Goal: Task Accomplishment & Management: Manage account settings

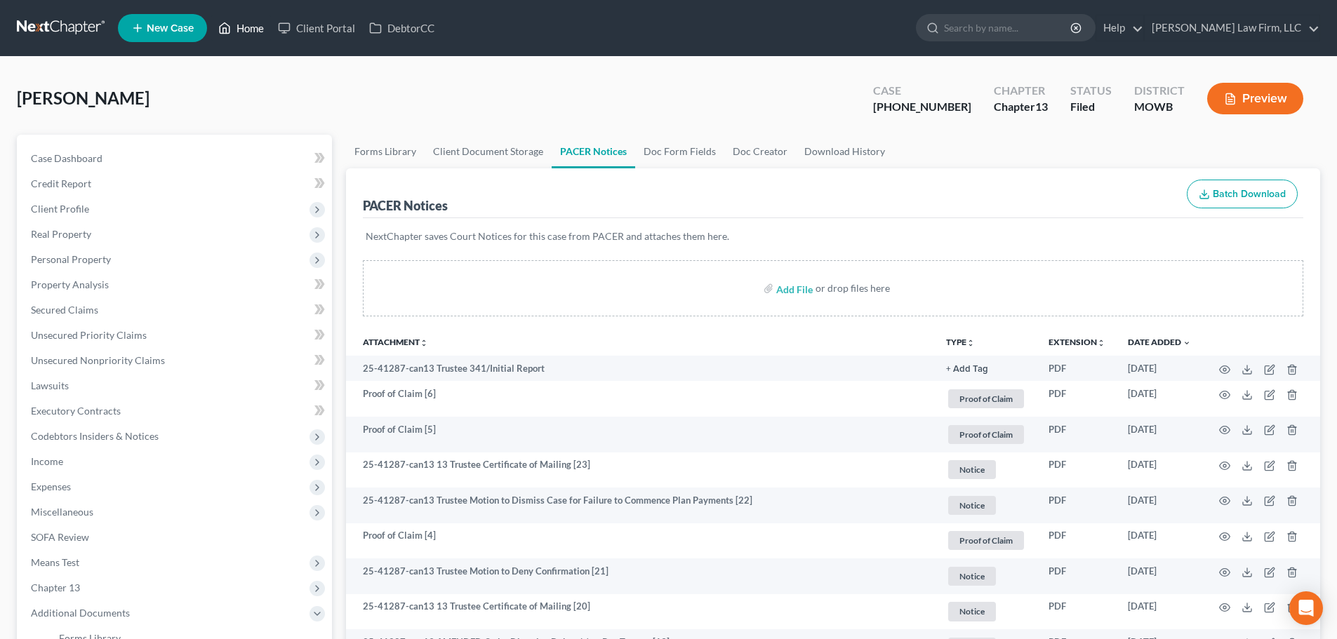
click at [245, 20] on link "Home" at bounding box center [241, 27] width 60 height 25
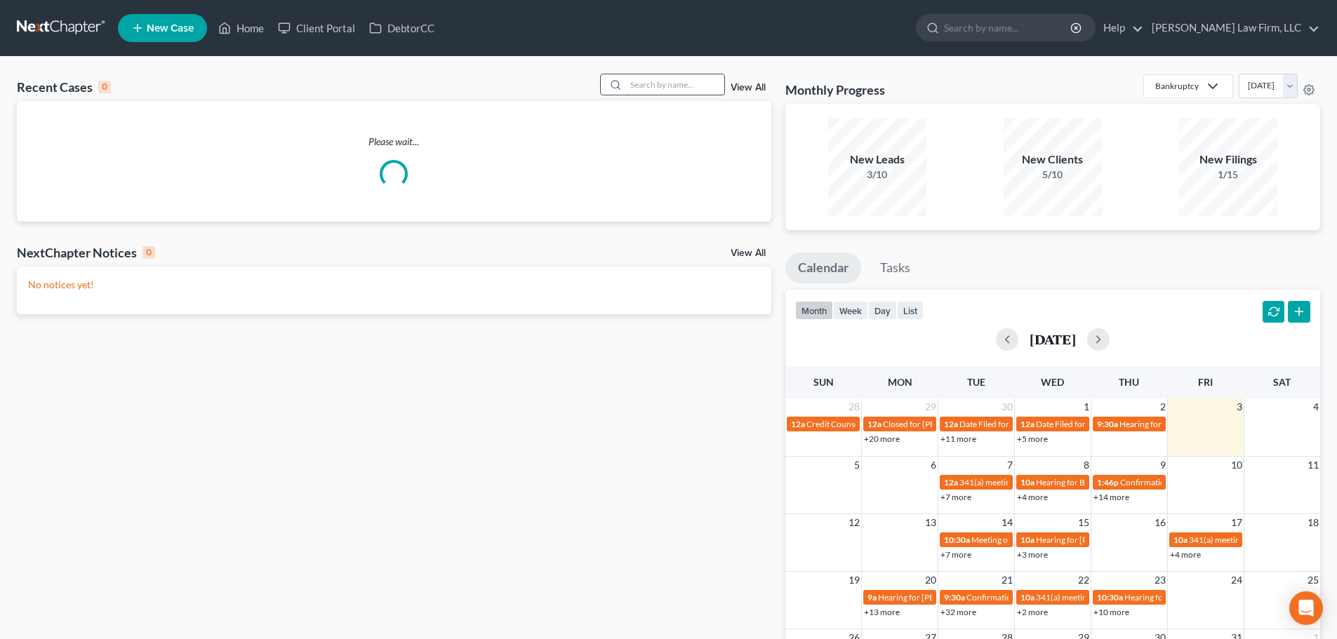
click at [656, 82] on input "search" at bounding box center [675, 84] width 98 height 20
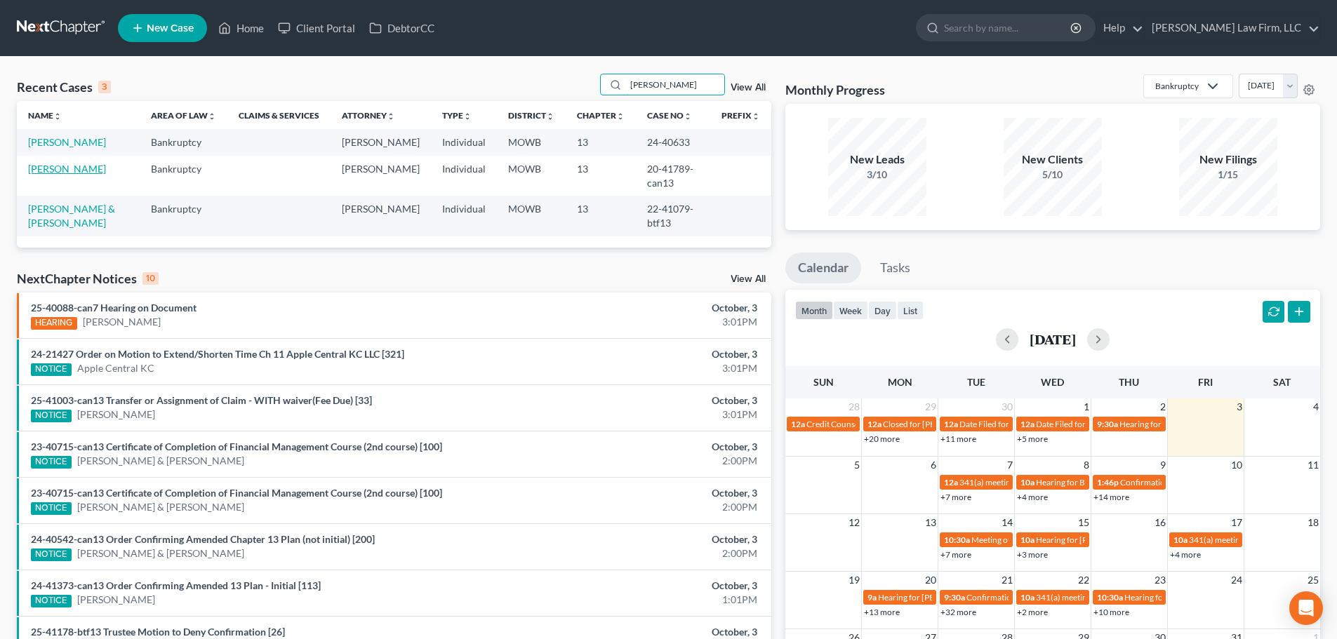
type input "[PERSON_NAME]"
click at [58, 168] on link "[PERSON_NAME]" at bounding box center [67, 169] width 78 height 12
select select "6"
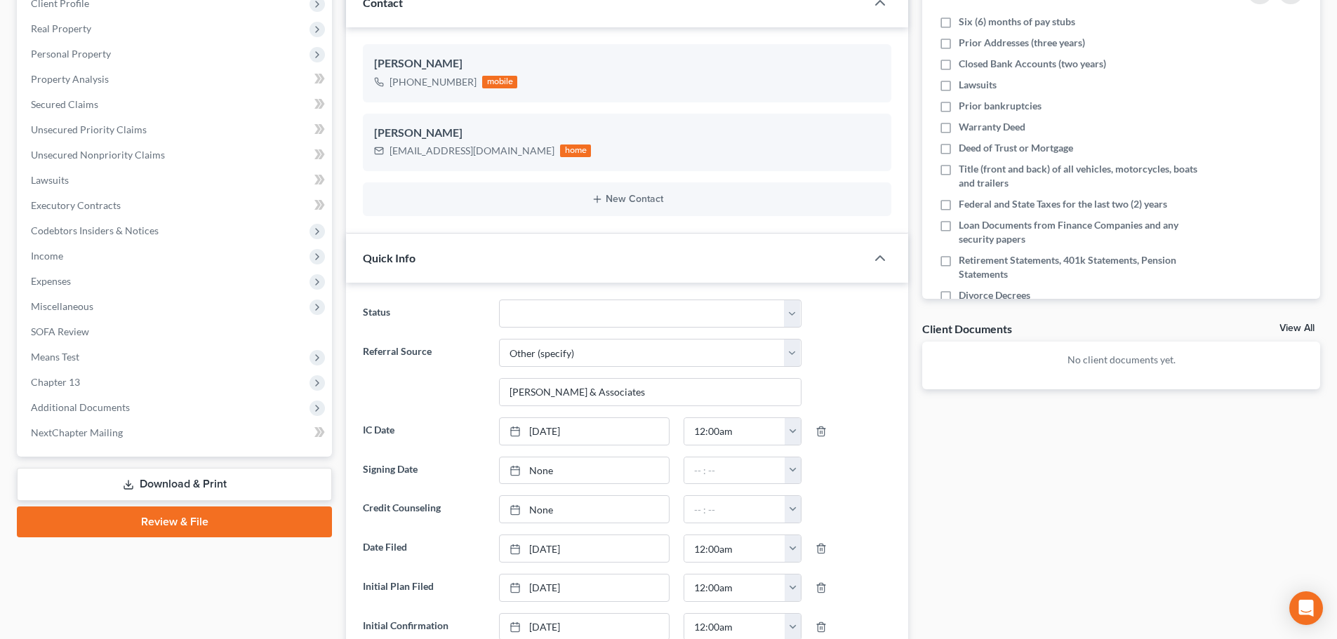
scroll to position [211, 0]
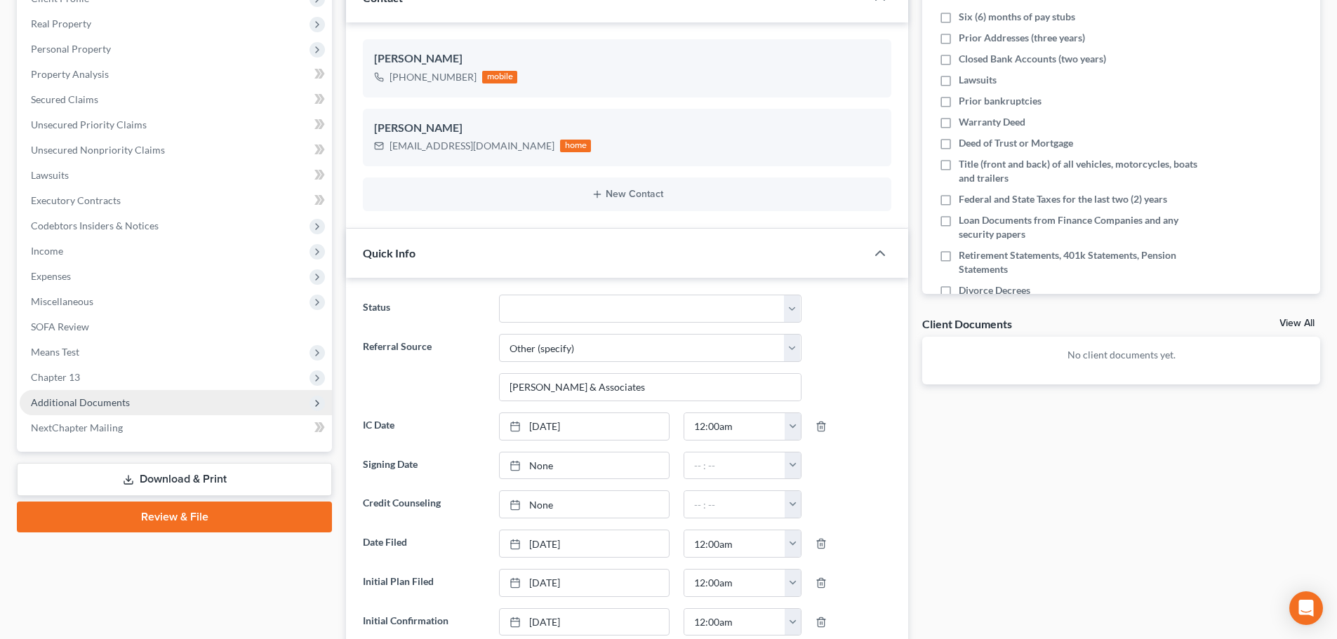
click at [119, 397] on span "Additional Documents" at bounding box center [80, 402] width 99 height 12
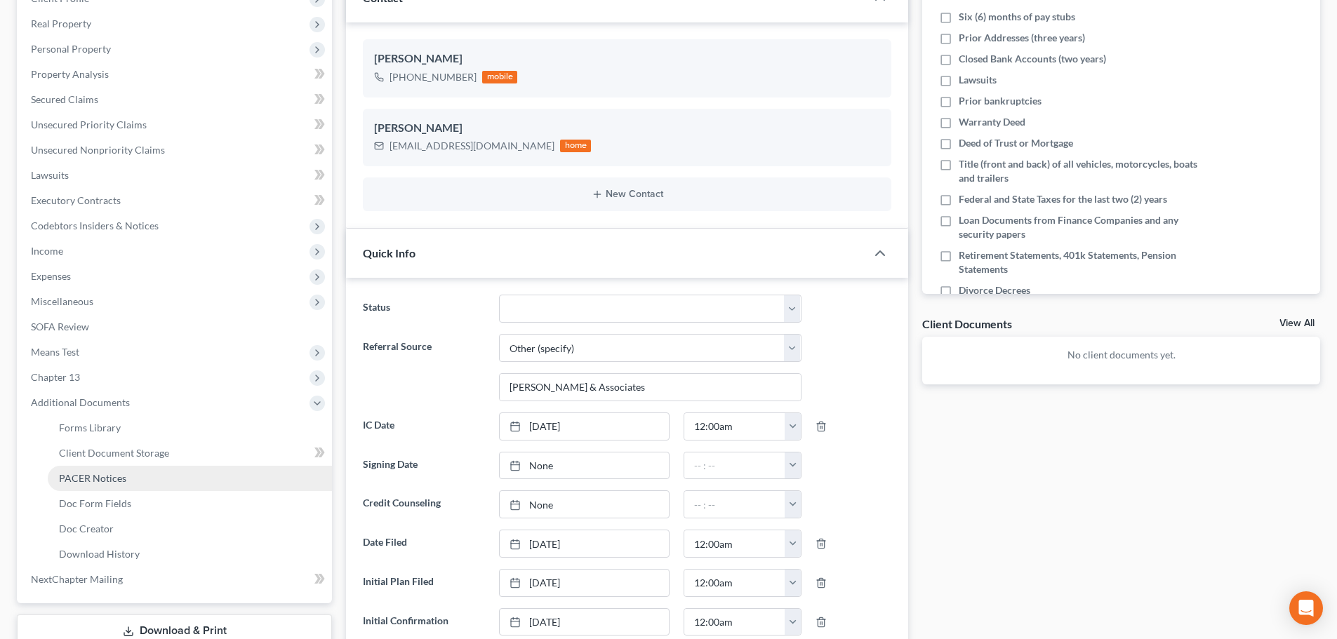
click at [110, 474] on span "PACER Notices" at bounding box center [92, 478] width 67 height 12
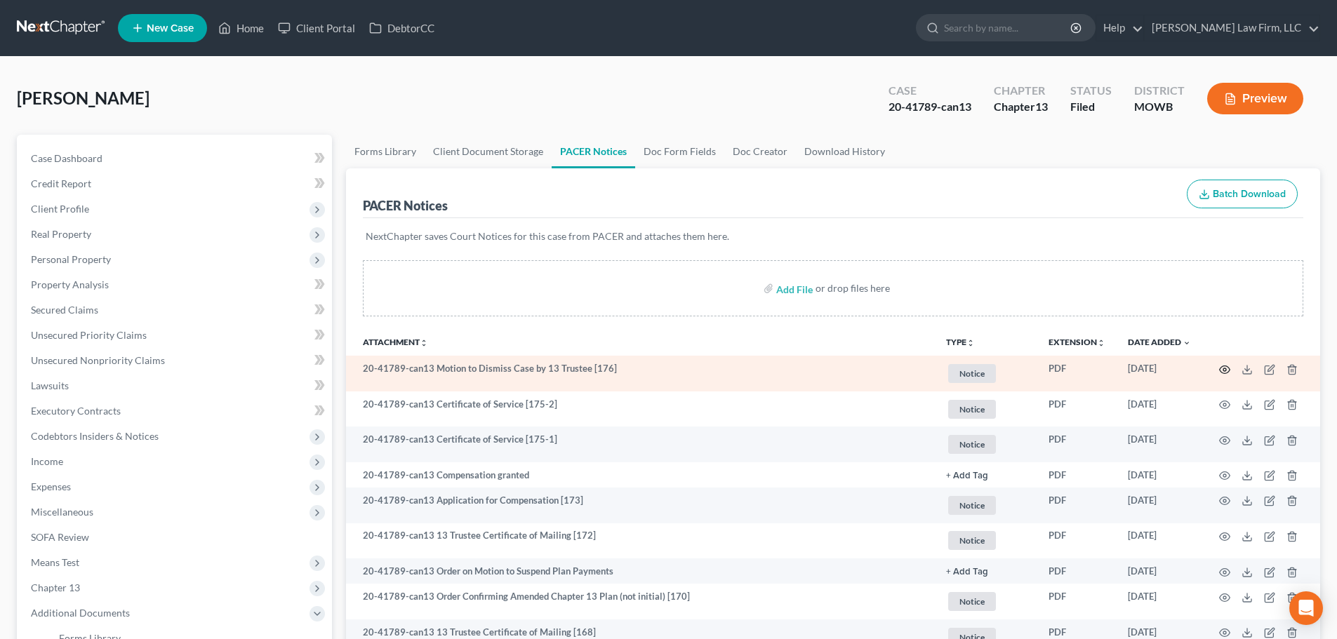
click at [1226, 364] on icon "button" at bounding box center [1224, 369] width 11 height 11
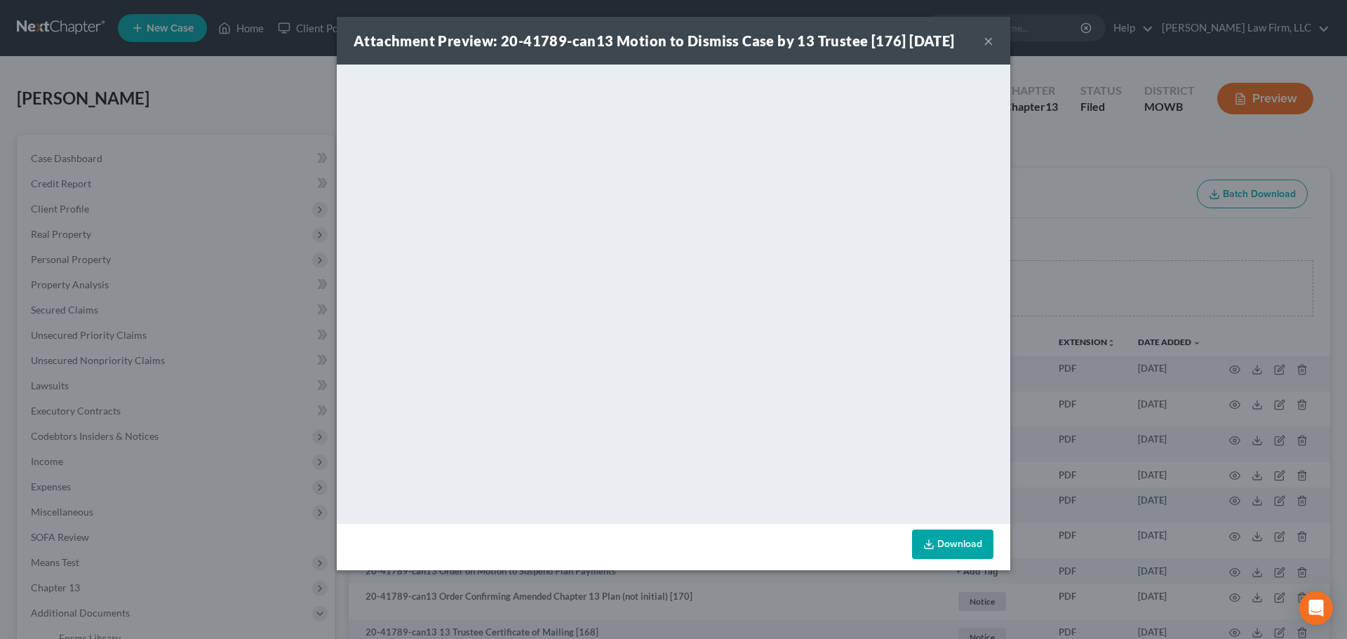
click at [988, 36] on button "×" at bounding box center [989, 40] width 10 height 17
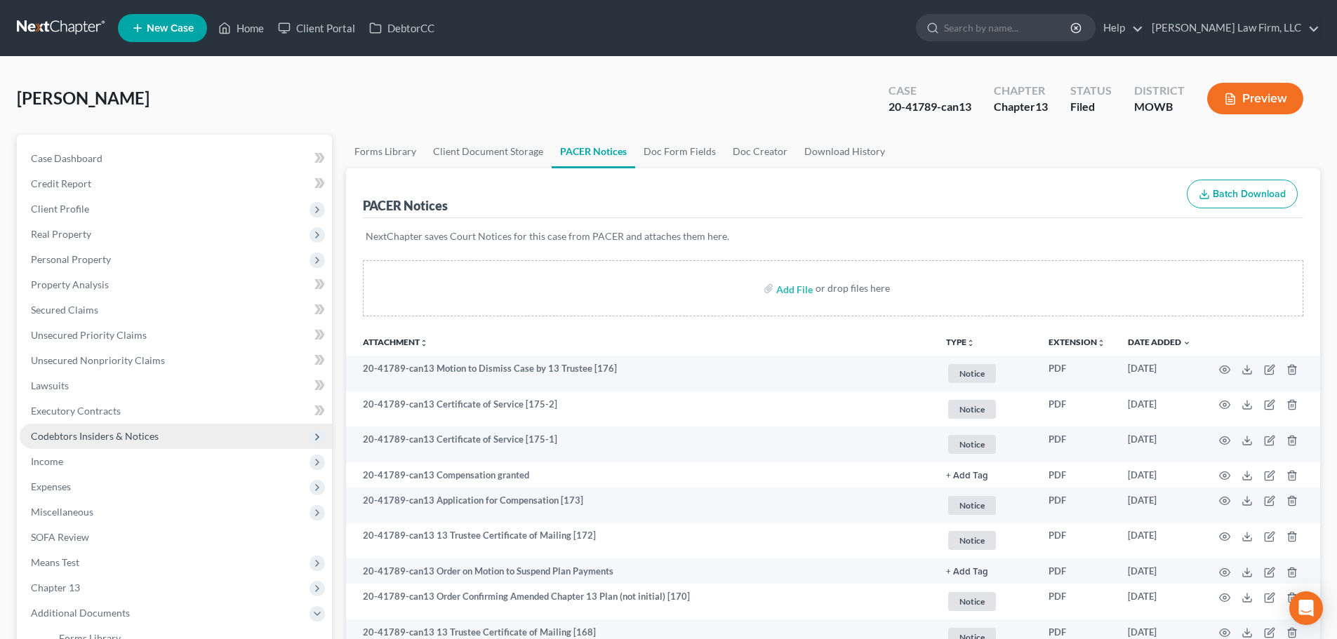
scroll to position [281, 0]
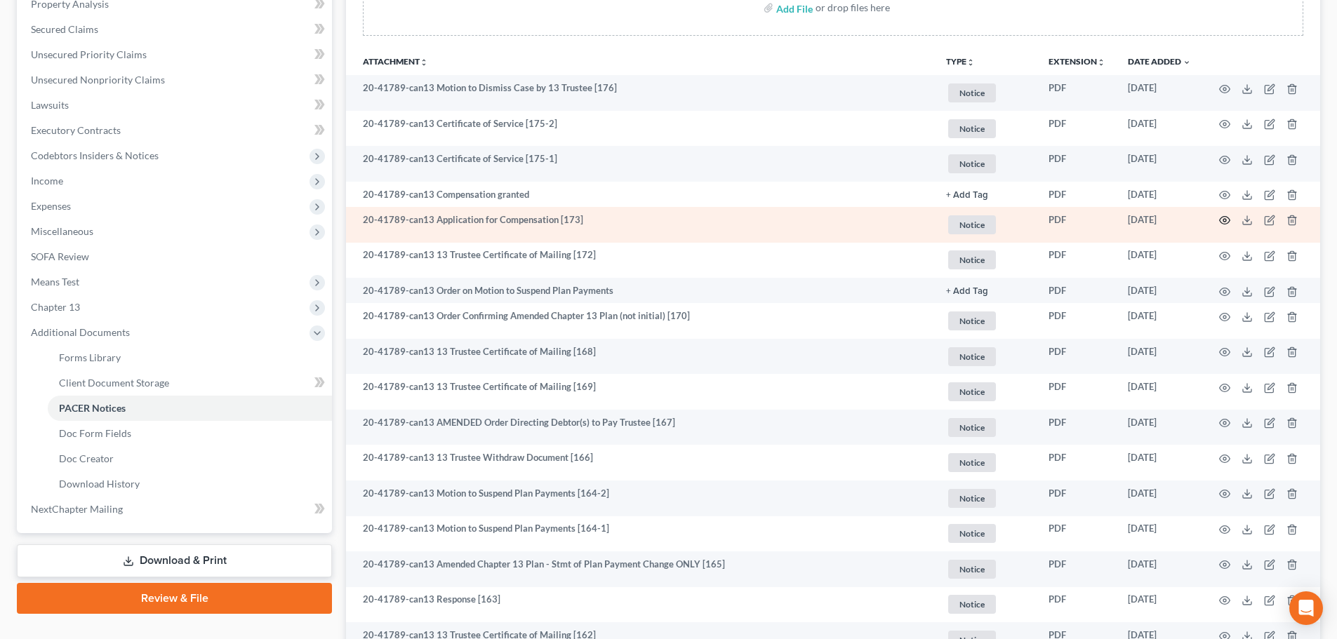
click at [1224, 216] on icon "button" at bounding box center [1224, 220] width 11 height 11
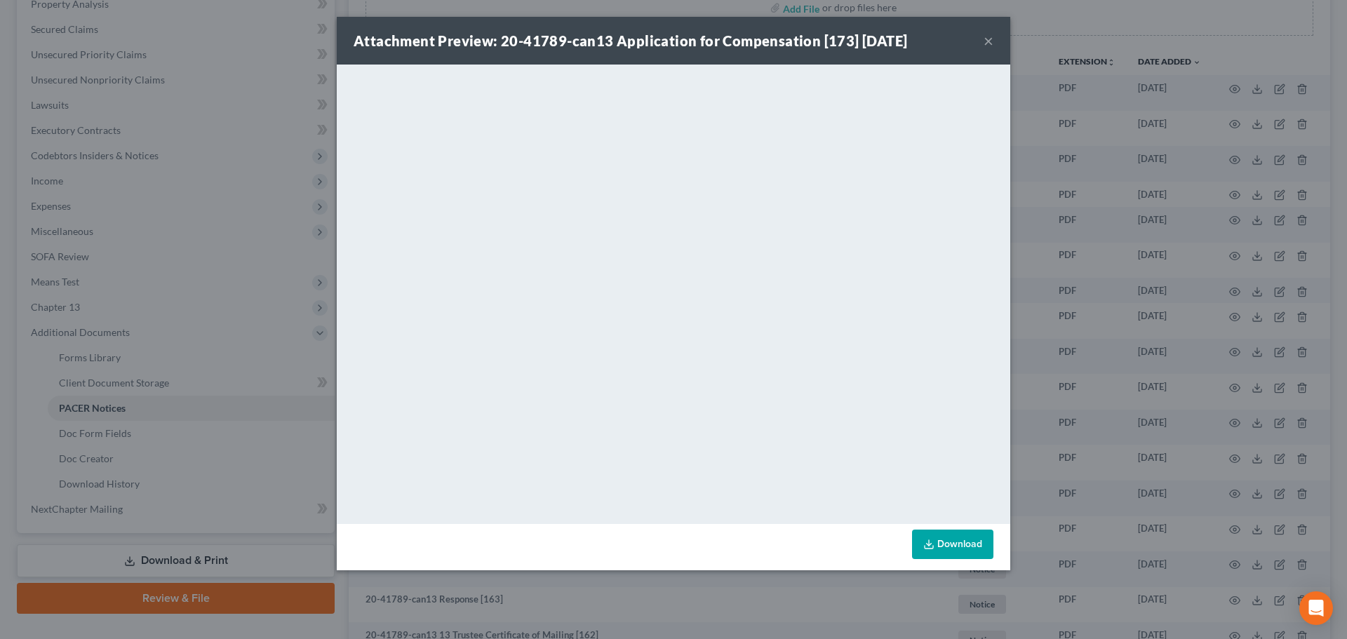
click at [985, 42] on button "×" at bounding box center [989, 40] width 10 height 17
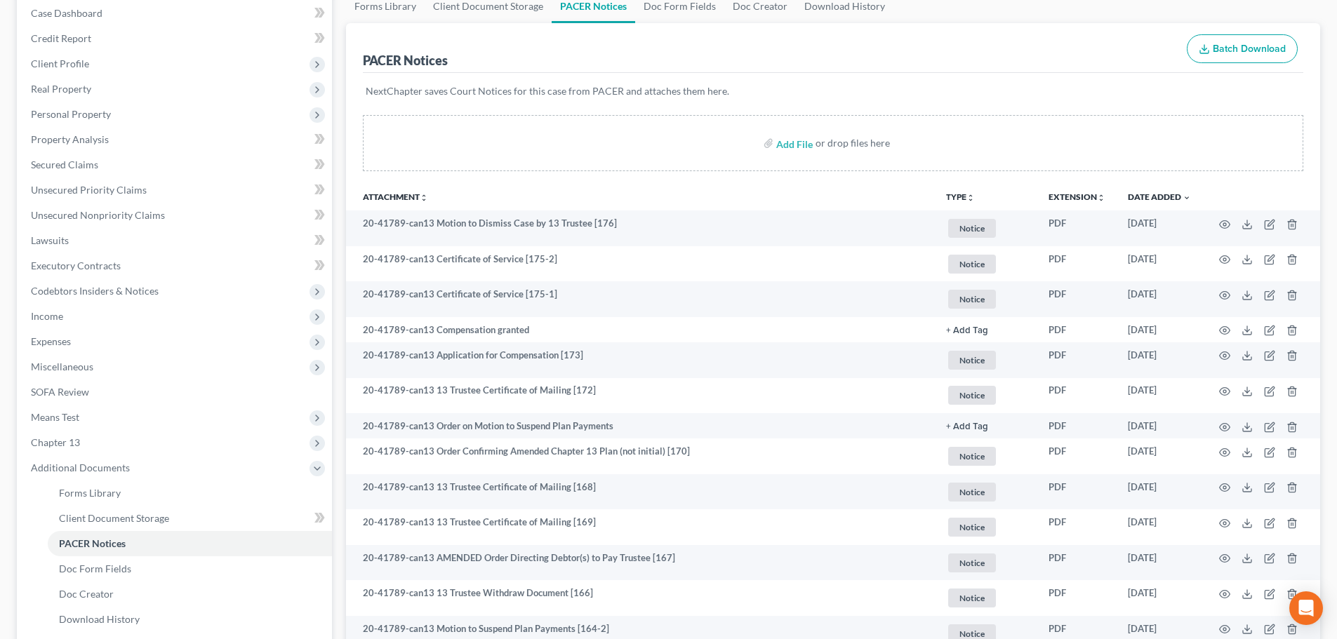
scroll to position [0, 0]
